Goal: Information Seeking & Learning: Understand process/instructions

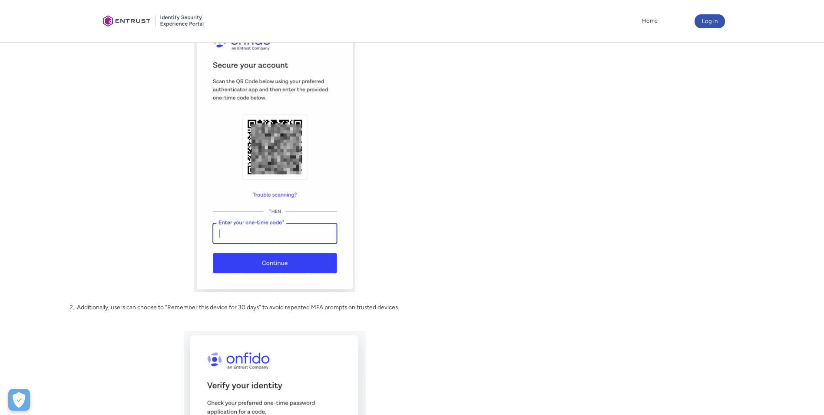
scroll to position [1086, 0]
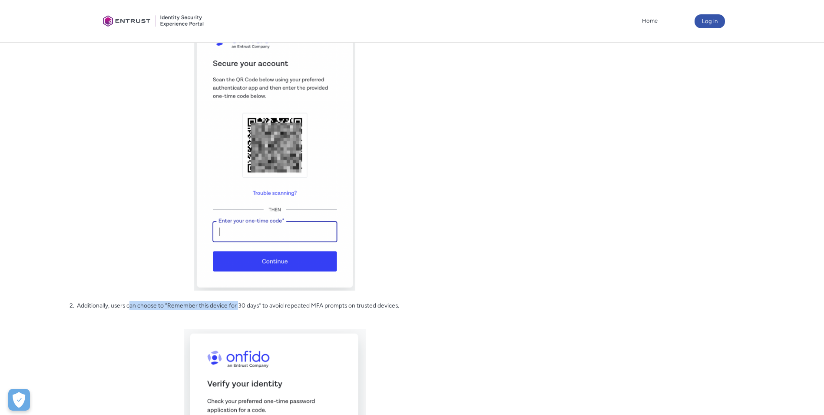
drag, startPoint x: 131, startPoint y: 312, endPoint x: 240, endPoint y: 315, distance: 109.5
click at [240, 310] on p "2. Additionally, users can choose to “Remember this device for 30 days” to avoi…" at bounding box center [275, 305] width 411 height 9
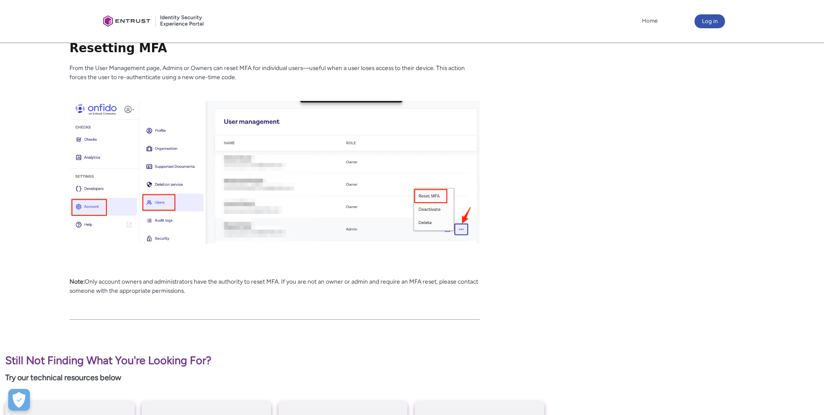
scroll to position [1608, 0]
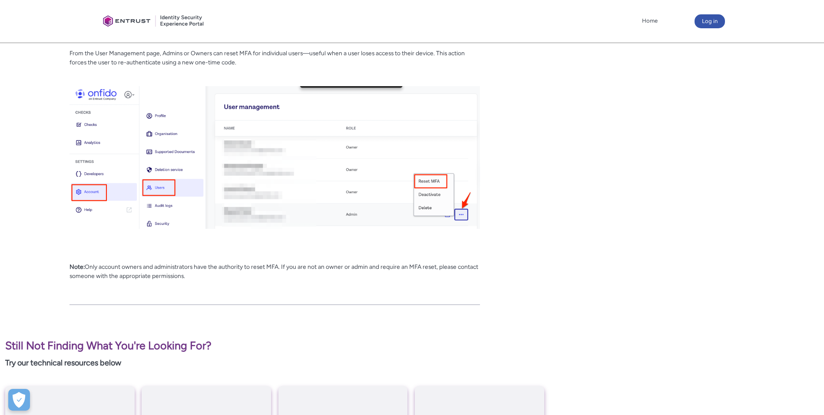
click at [458, 225] on img at bounding box center [275, 157] width 411 height 143
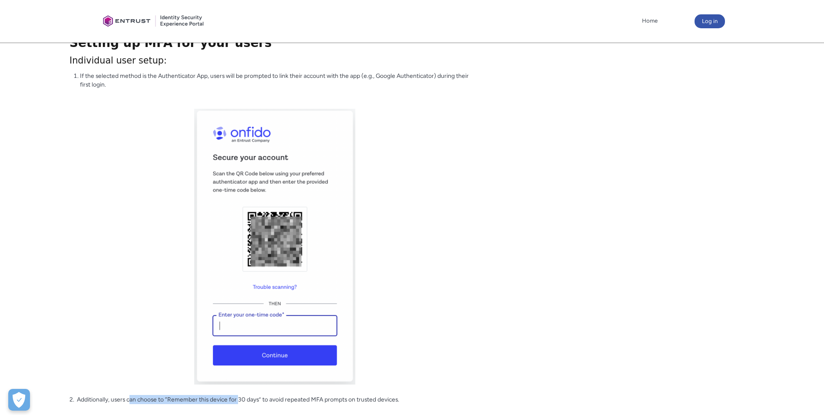
scroll to position [1036, 0]
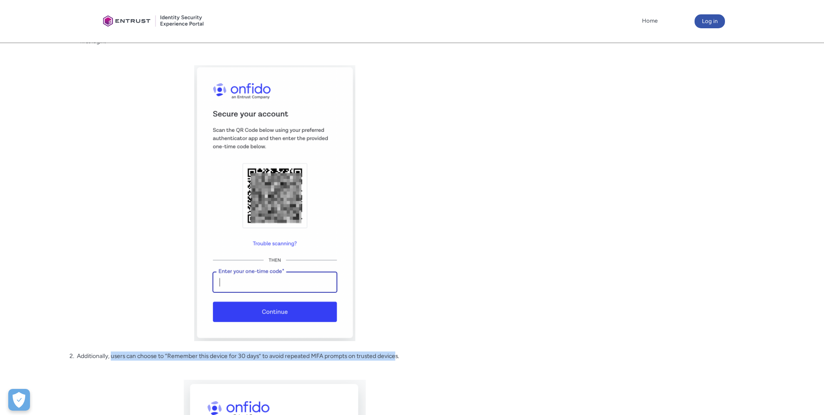
drag, startPoint x: 112, startPoint y: 361, endPoint x: 397, endPoint y: 361, distance: 284.6
click at [397, 360] on p "2. Additionally, users can choose to “Remember this device for 30 days” to avoi…" at bounding box center [275, 355] width 411 height 9
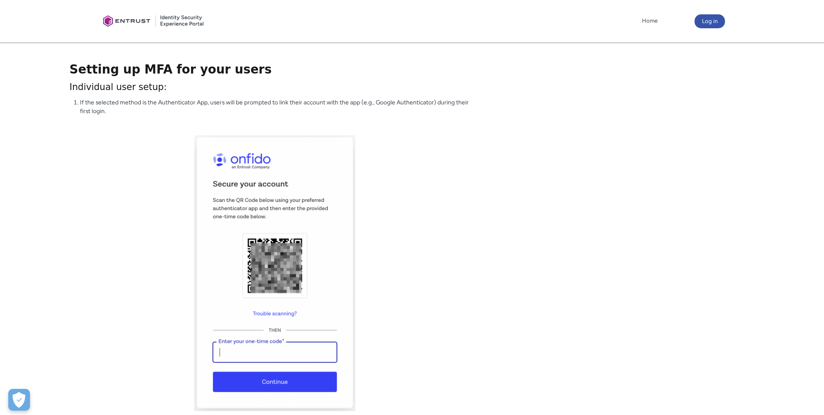
scroll to position [949, 0]
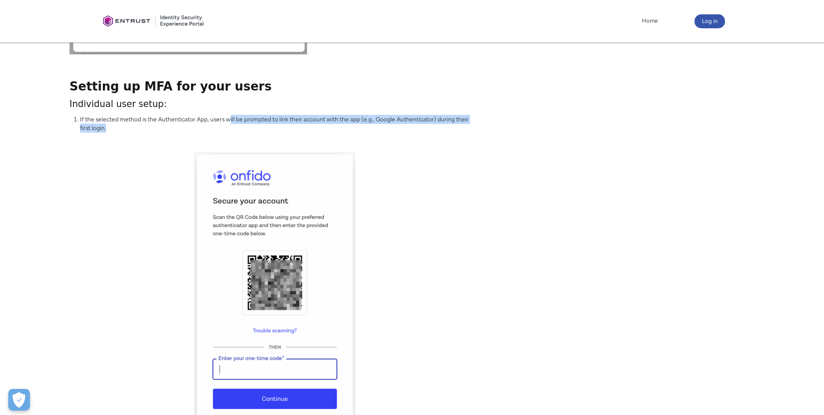
drag, startPoint x: 232, startPoint y: 127, endPoint x: 402, endPoint y: 133, distance: 170.4
click at [402, 133] on li "If the selected method is the Authenticator App, users will be prompted to link…" at bounding box center [280, 124] width 400 height 18
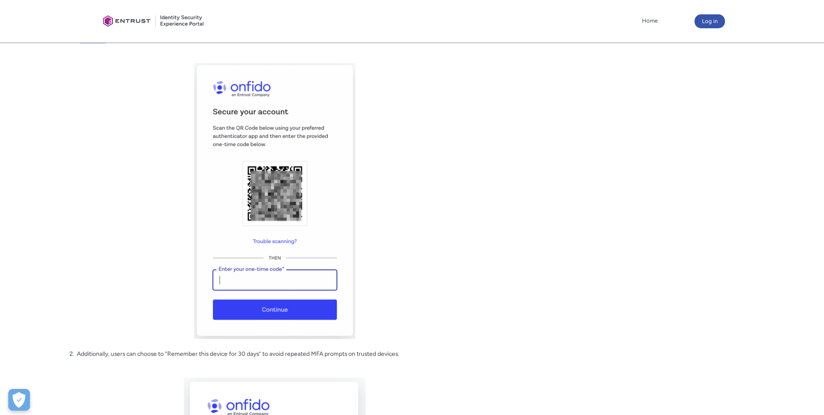
scroll to position [1086, 0]
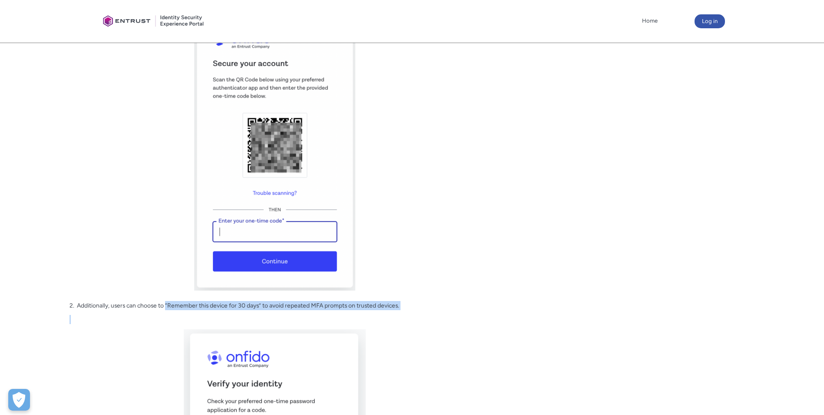
drag, startPoint x: 166, startPoint y: 312, endPoint x: 408, endPoint y: 321, distance: 242.2
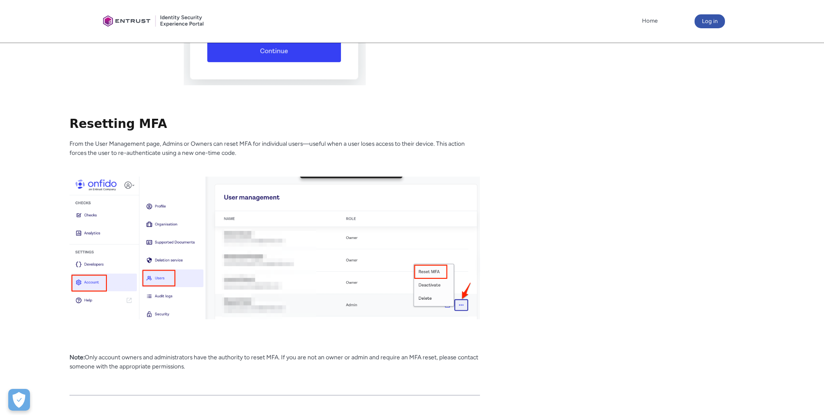
scroll to position [1521, 0]
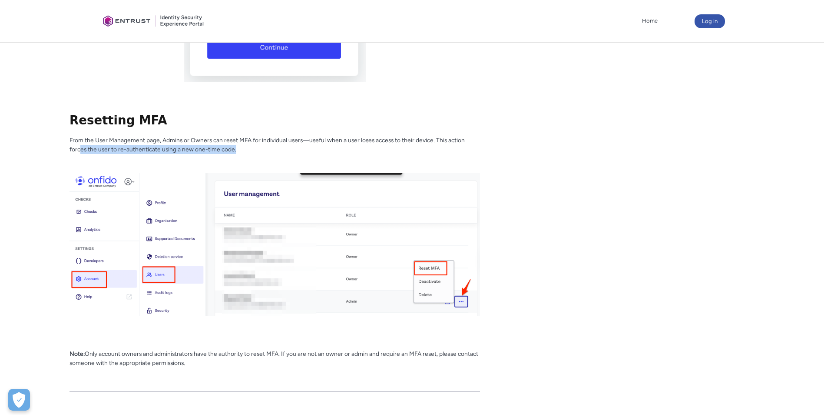
drag, startPoint x: 82, startPoint y: 158, endPoint x: 239, endPoint y: 159, distance: 157.7
click at [239, 153] on p "From the User Management page, Admins or Owners can reset MFA for individual us…" at bounding box center [275, 145] width 411 height 18
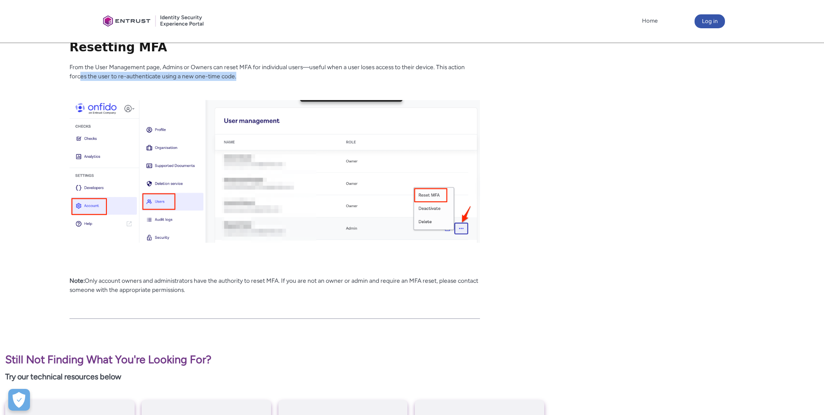
scroll to position [1608, 0]
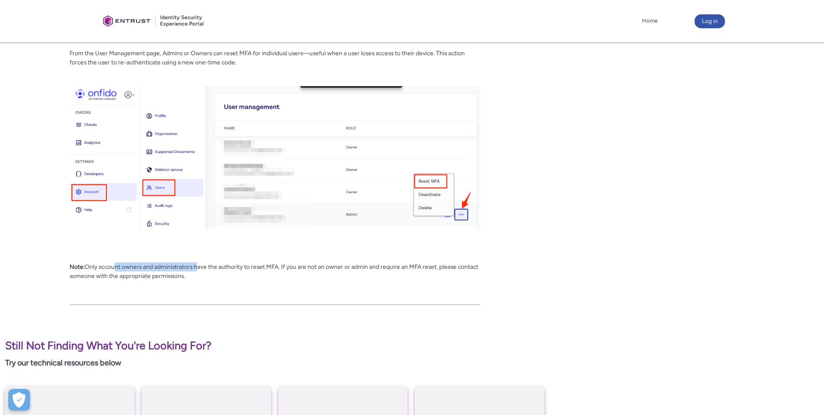
drag, startPoint x: 116, startPoint y: 275, endPoint x: 200, endPoint y: 278, distance: 84.8
click at [200, 278] on p "Note: Only account owners and administrators have the authority to reset MFA. I…" at bounding box center [275, 280] width 411 height 36
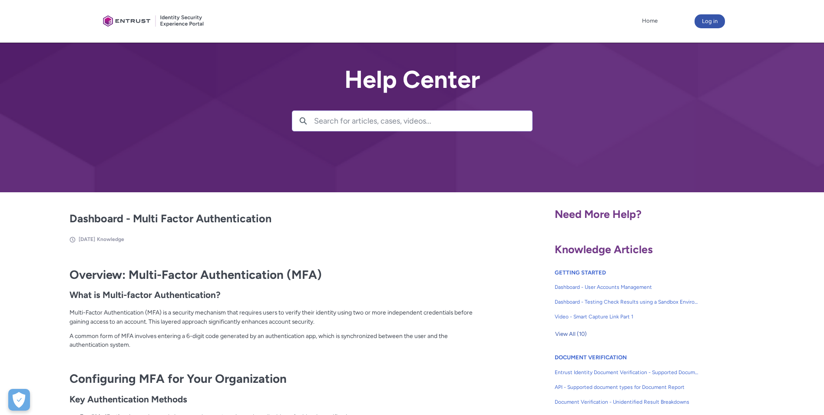
scroll to position [130, 0]
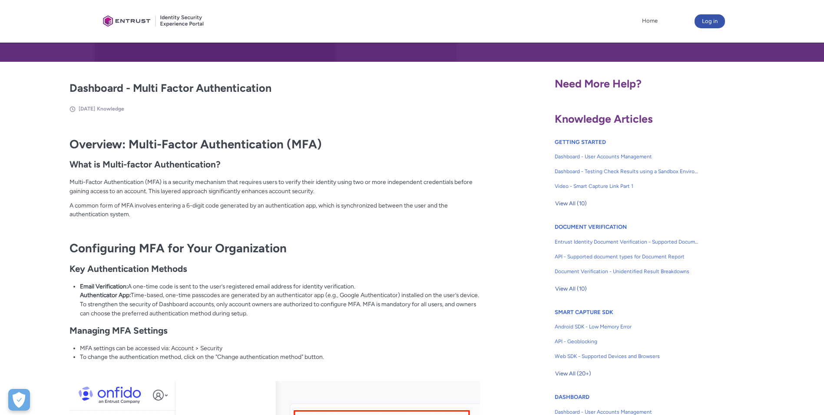
click at [211, 305] on li "Email Verification: A one-time code is sent to the user’s registered email addr…" at bounding box center [280, 300] width 400 height 36
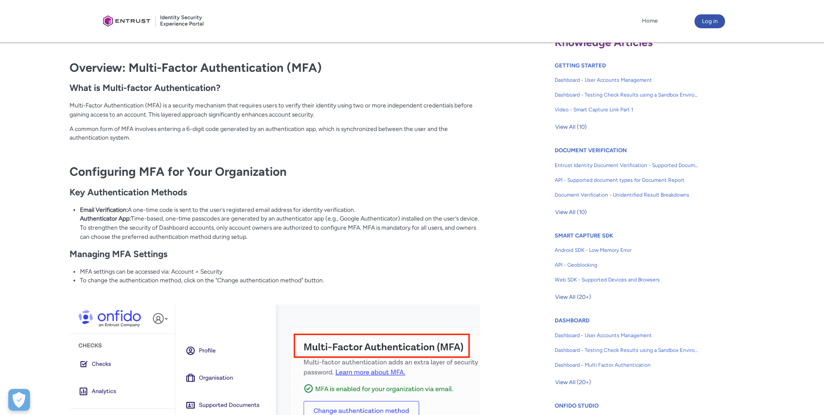
scroll to position [217, 0]
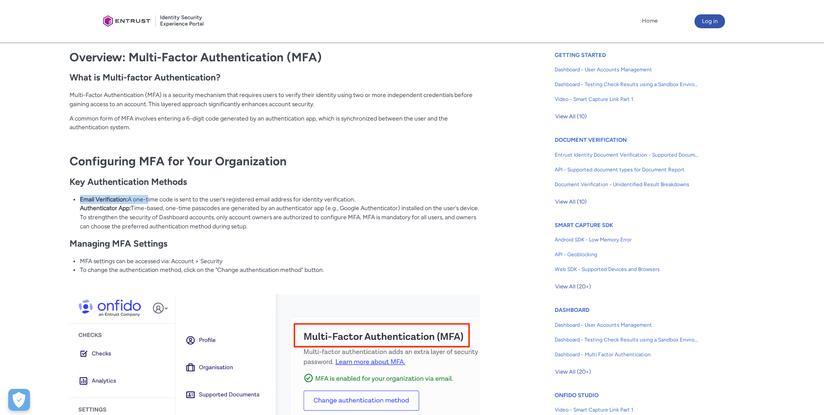
drag, startPoint x: 149, startPoint y: 201, endPoint x: 369, endPoint y: 199, distance: 220.3
click at [369, 199] on li "Email Verification: A one-time code is sent to the user’s registered email addr…" at bounding box center [280, 213] width 400 height 36
drag, startPoint x: 369, startPoint y: 199, endPoint x: 237, endPoint y: 230, distance: 135.8
click at [260, 248] on h2 "Managing MFA Settings" at bounding box center [275, 243] width 411 height 11
drag, startPoint x: 144, startPoint y: 205, endPoint x: 256, endPoint y: 212, distance: 111.9
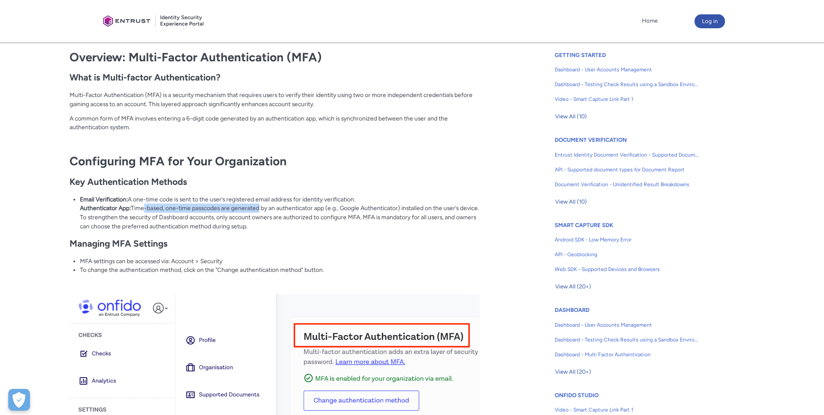
click at [256, 212] on li "Email Verification: A one-time code is sent to the user’s registered email addr…" at bounding box center [280, 213] width 400 height 36
drag, startPoint x: 256, startPoint y: 212, endPoint x: 239, endPoint y: 231, distance: 25.2
click at [239, 230] on p "To strengthen the security of Dashboard accounts, only account owners are autho…" at bounding box center [280, 222] width 400 height 18
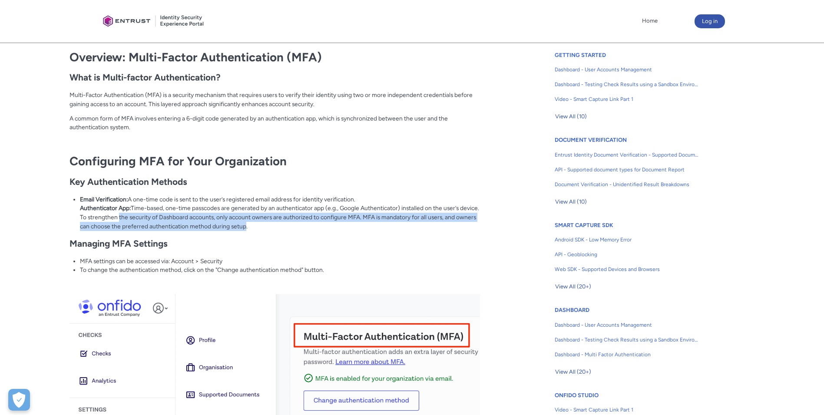
drag, startPoint x: 120, startPoint y: 225, endPoint x: 246, endPoint y: 235, distance: 126.9
click at [246, 230] on p "To strengthen the security of Dashboard accounts, only account owners are autho…" at bounding box center [280, 222] width 400 height 18
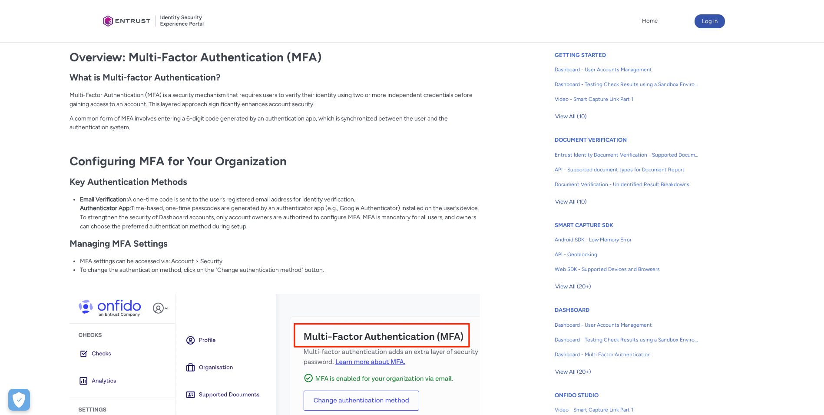
drag, startPoint x: 246, startPoint y: 235, endPoint x: 276, endPoint y: 252, distance: 34.8
click at [276, 249] on h2 "Managing MFA Settings" at bounding box center [275, 243] width 411 height 11
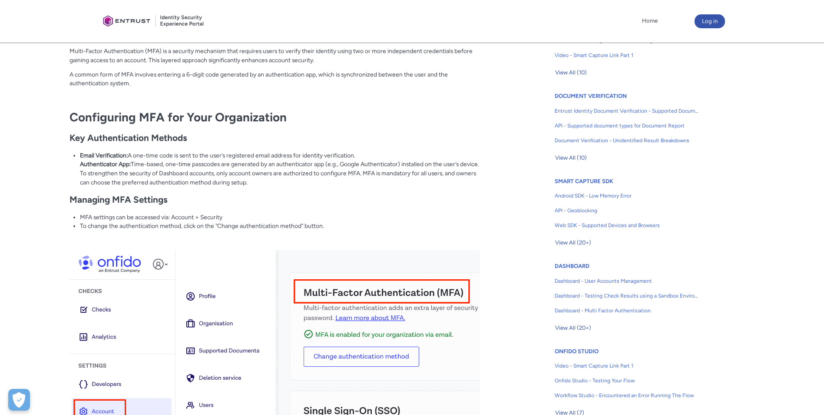
scroll to position [261, 0]
click at [96, 222] on li "MFA settings can be accessed via: Account > Security" at bounding box center [280, 217] width 400 height 9
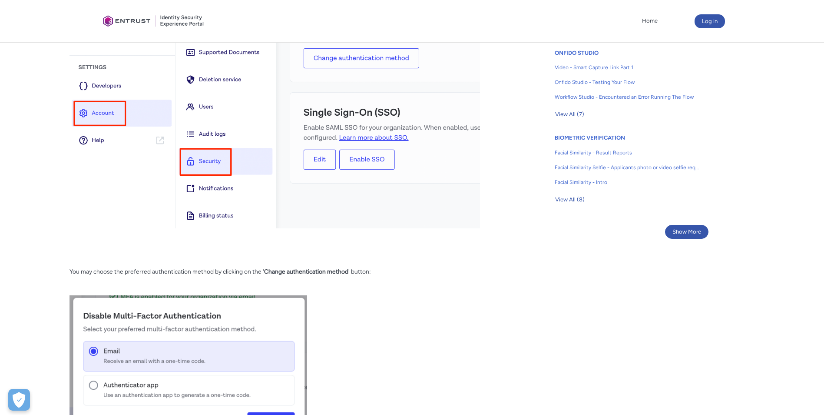
scroll to position [565, 0]
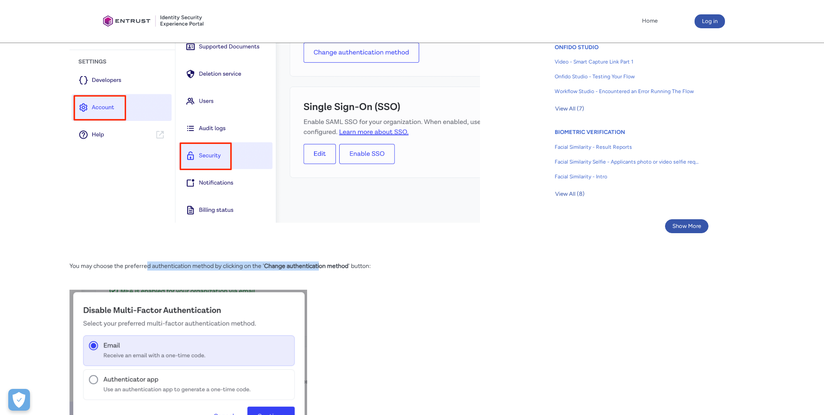
drag, startPoint x: 147, startPoint y: 275, endPoint x: 319, endPoint y: 275, distance: 172.1
click at [319, 270] on p "You may choose the preferred authentication method by clicking on the ' Change …" at bounding box center [275, 265] width 411 height 9
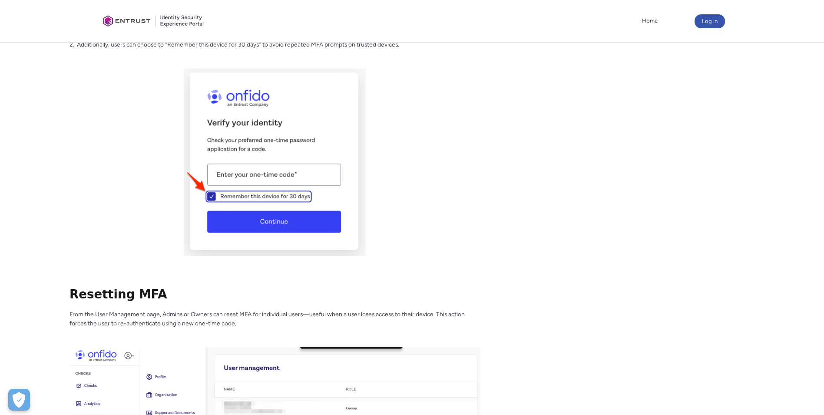
scroll to position [1391, 0]
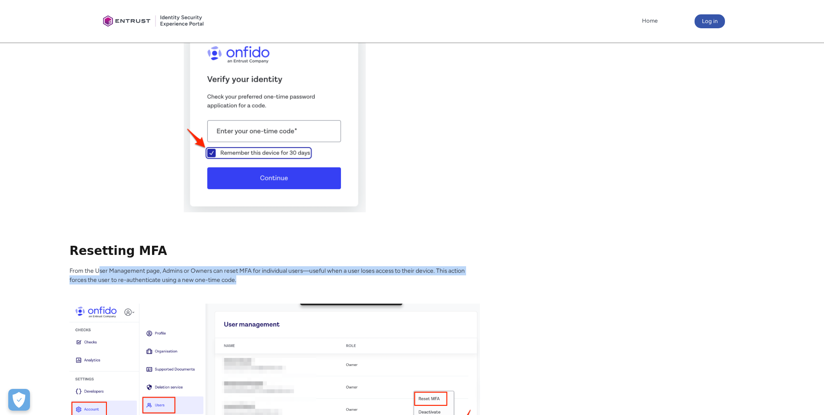
drag, startPoint x: 98, startPoint y: 279, endPoint x: 253, endPoint y: 284, distance: 154.8
click at [253, 284] on p "From the User Management page, Admins or Owners can reset MFA for individual us…" at bounding box center [275, 275] width 411 height 18
drag, startPoint x: 253, startPoint y: 284, endPoint x: 219, endPoint y: 289, distance: 34.2
click at [219, 284] on p "From the User Management page, Admins or Owners can reset MFA for individual us…" at bounding box center [275, 275] width 411 height 18
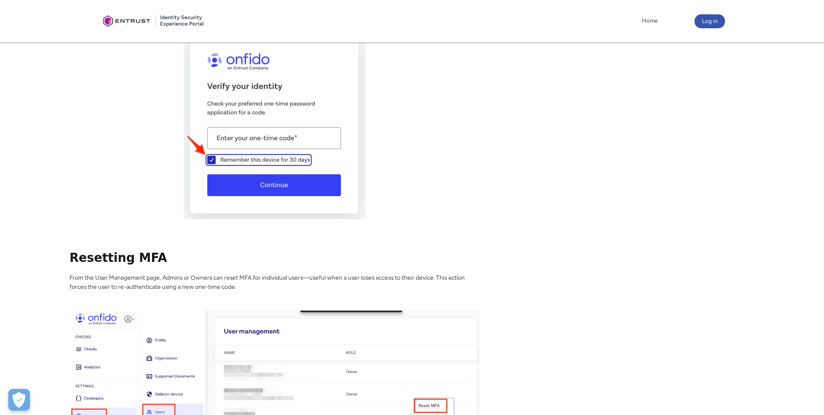
scroll to position [1340, 0]
